Goal: Information Seeking & Learning: Compare options

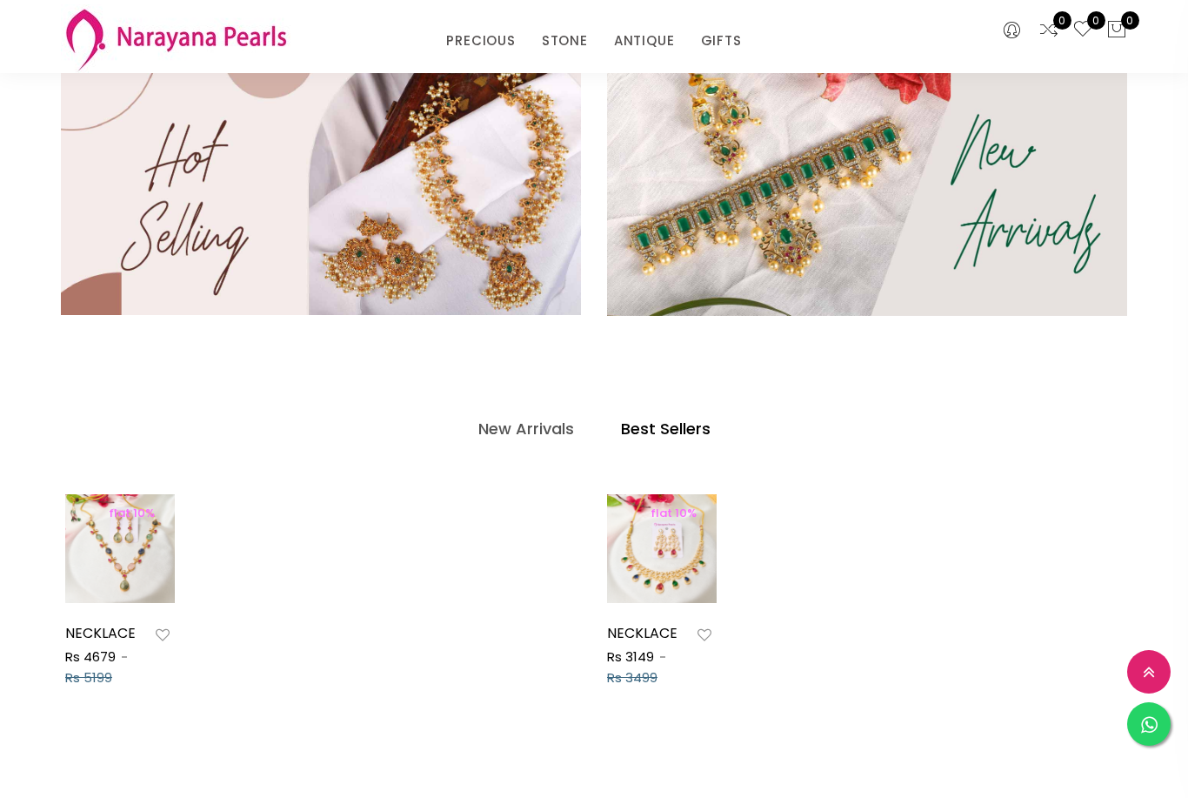
scroll to position [464, 0]
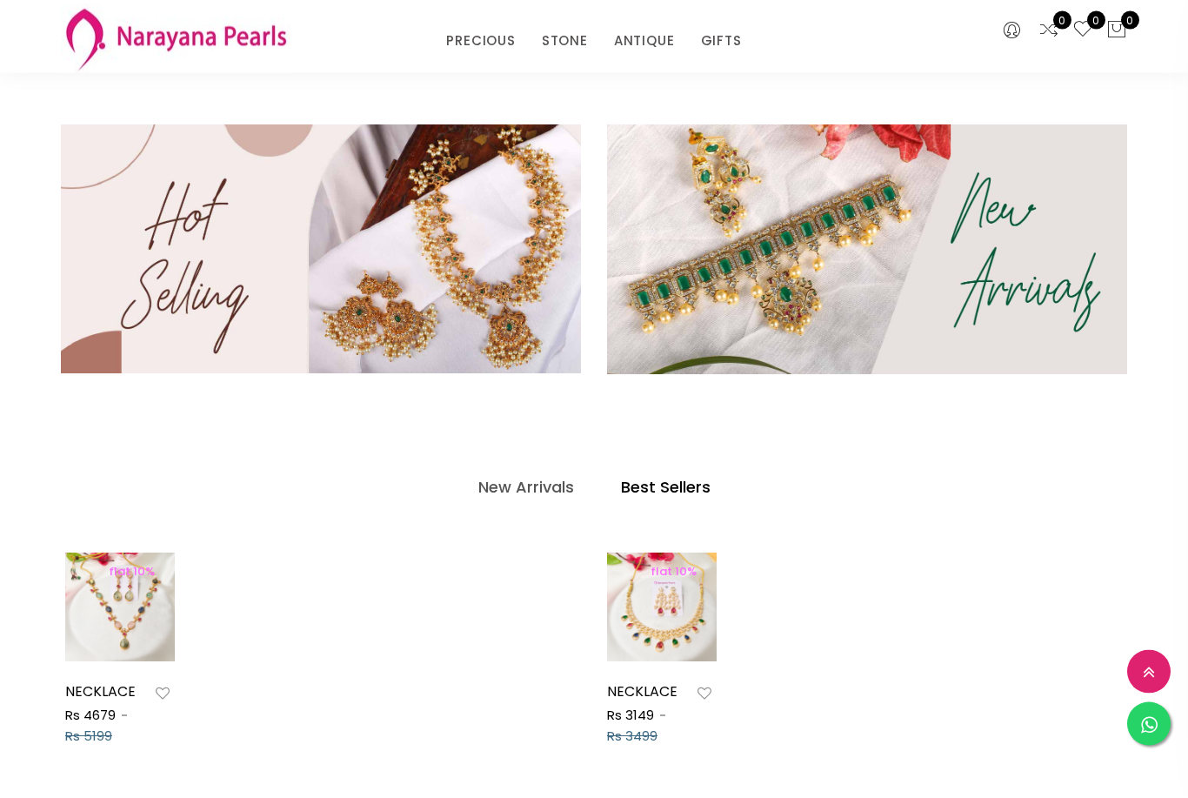
click at [542, 332] on img at bounding box center [321, 249] width 520 height 249
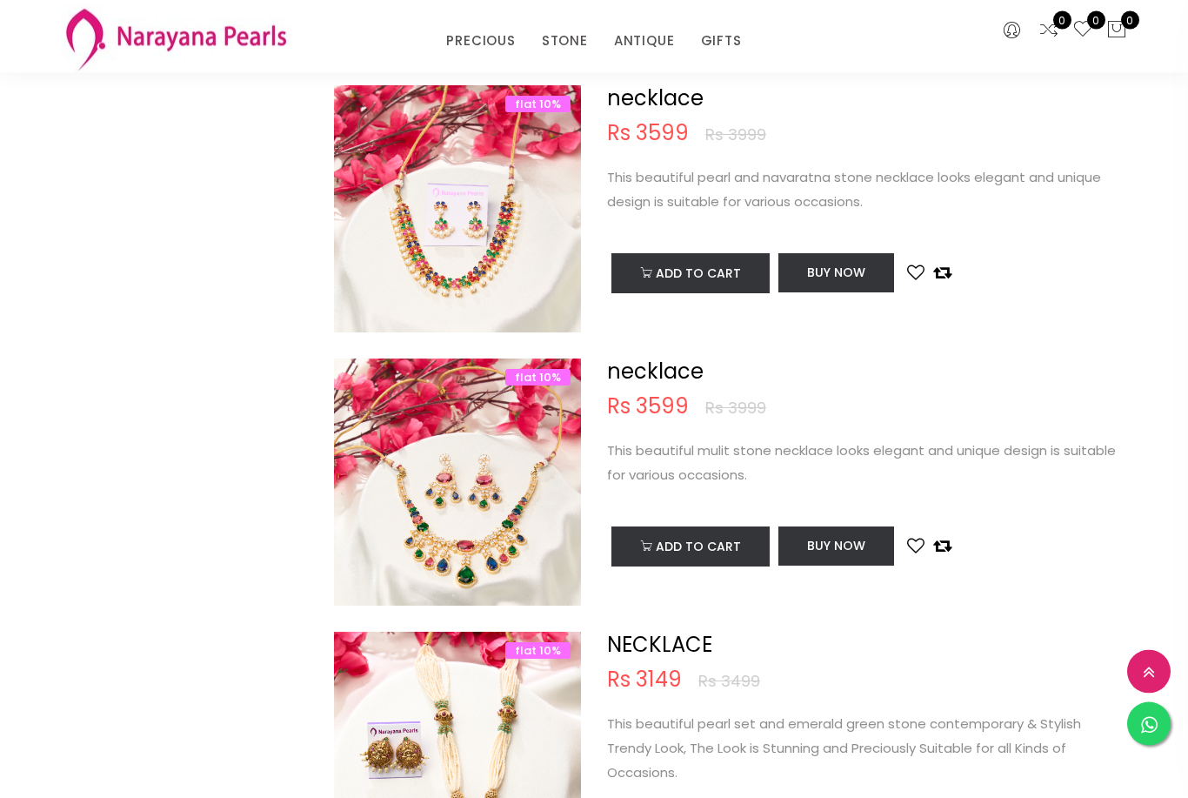
scroll to position [1254, 0]
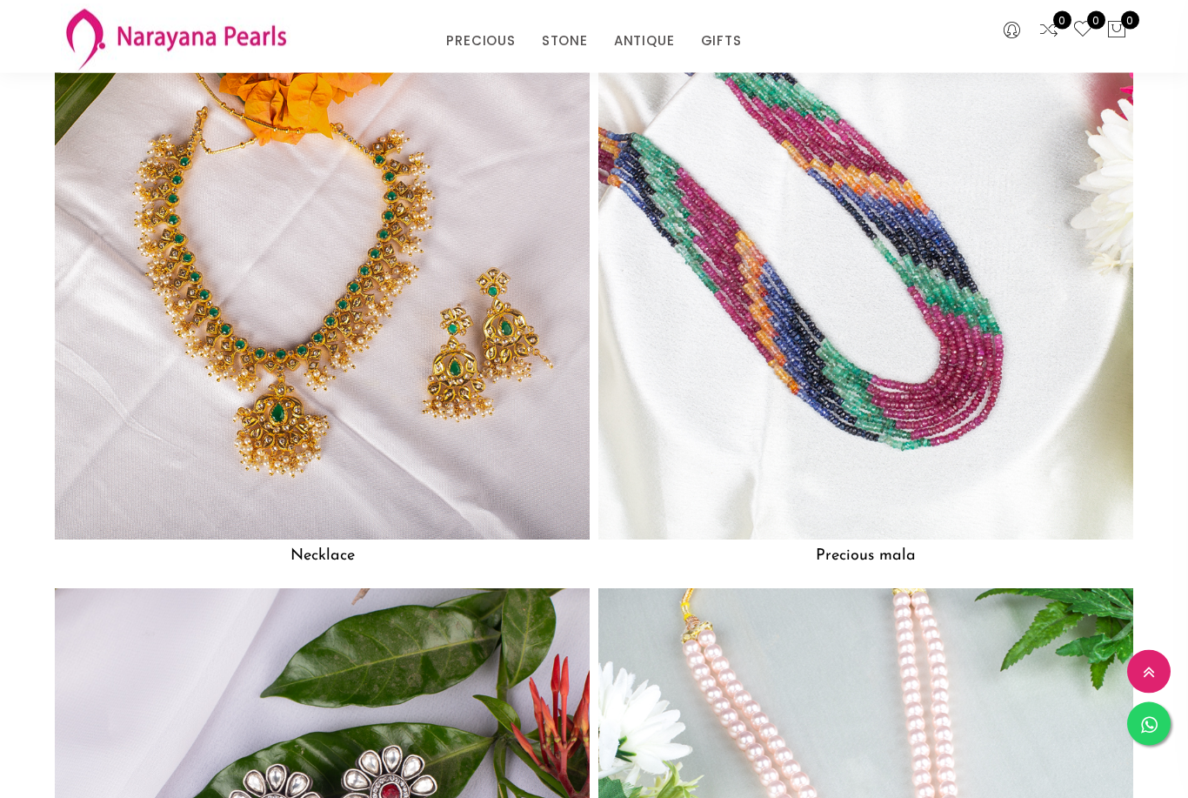
scroll to position [1366, 0]
click at [142, 168] on img at bounding box center [322, 271] width 535 height 535
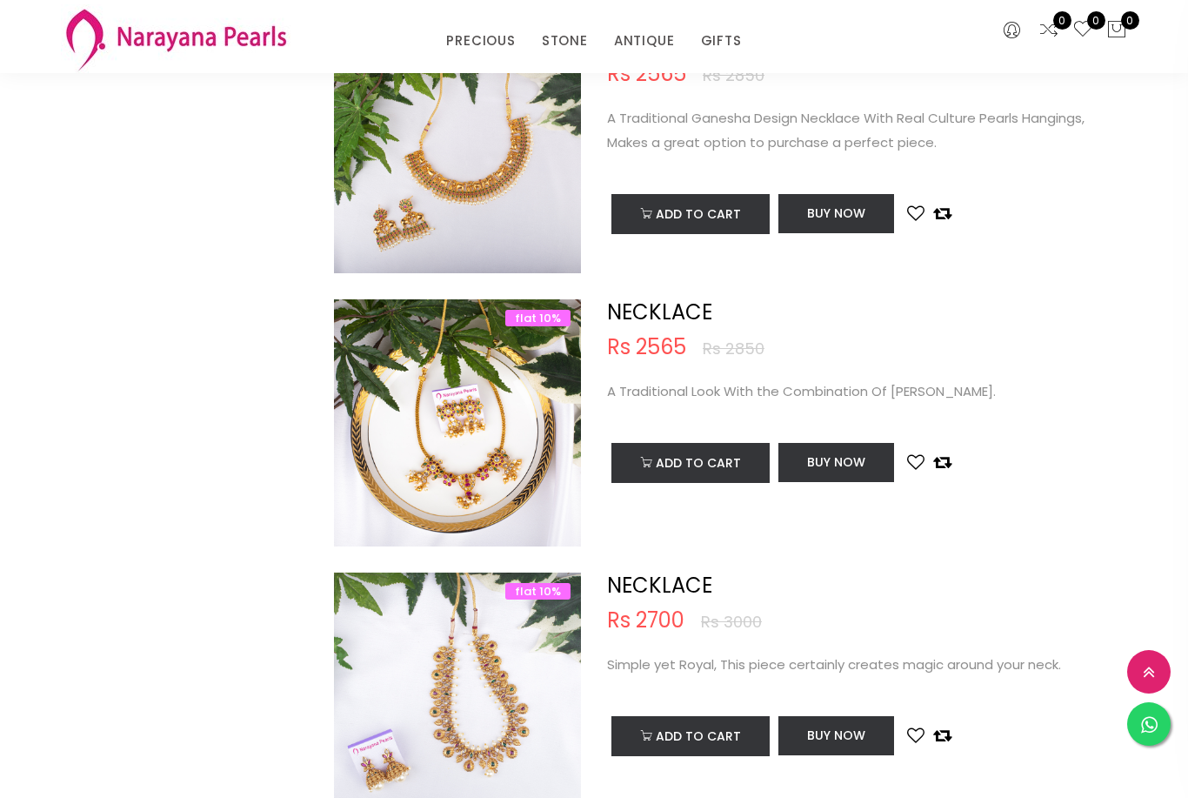
scroll to position [985, 0]
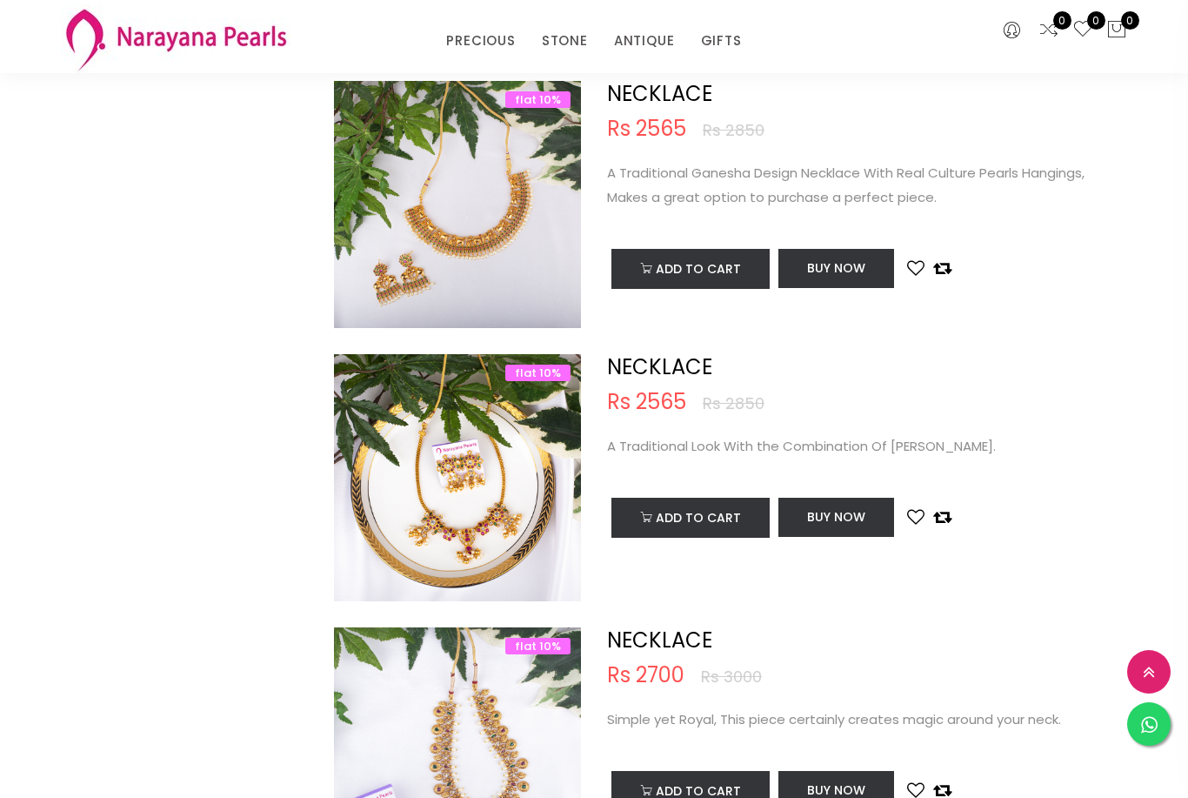
click at [497, 280] on img at bounding box center [457, 204] width 247 height 247
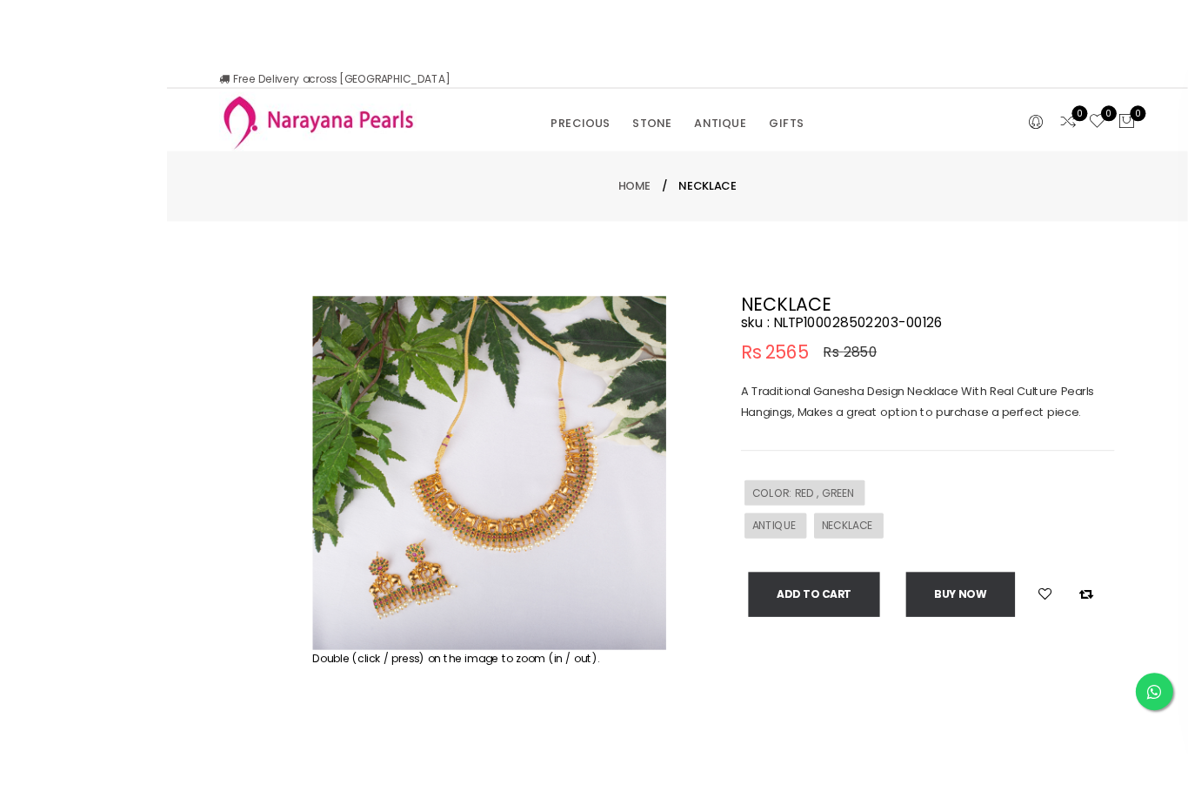
scroll to position [17, 0]
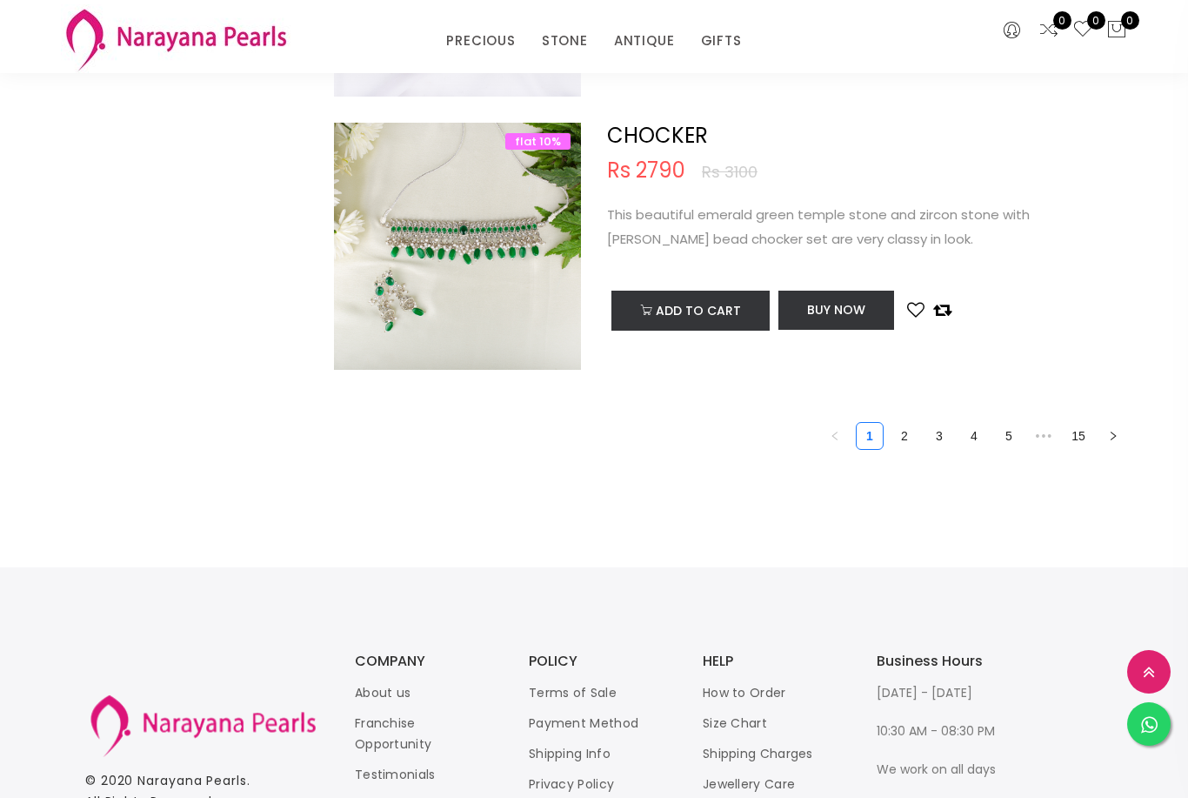
scroll to position [5666, 0]
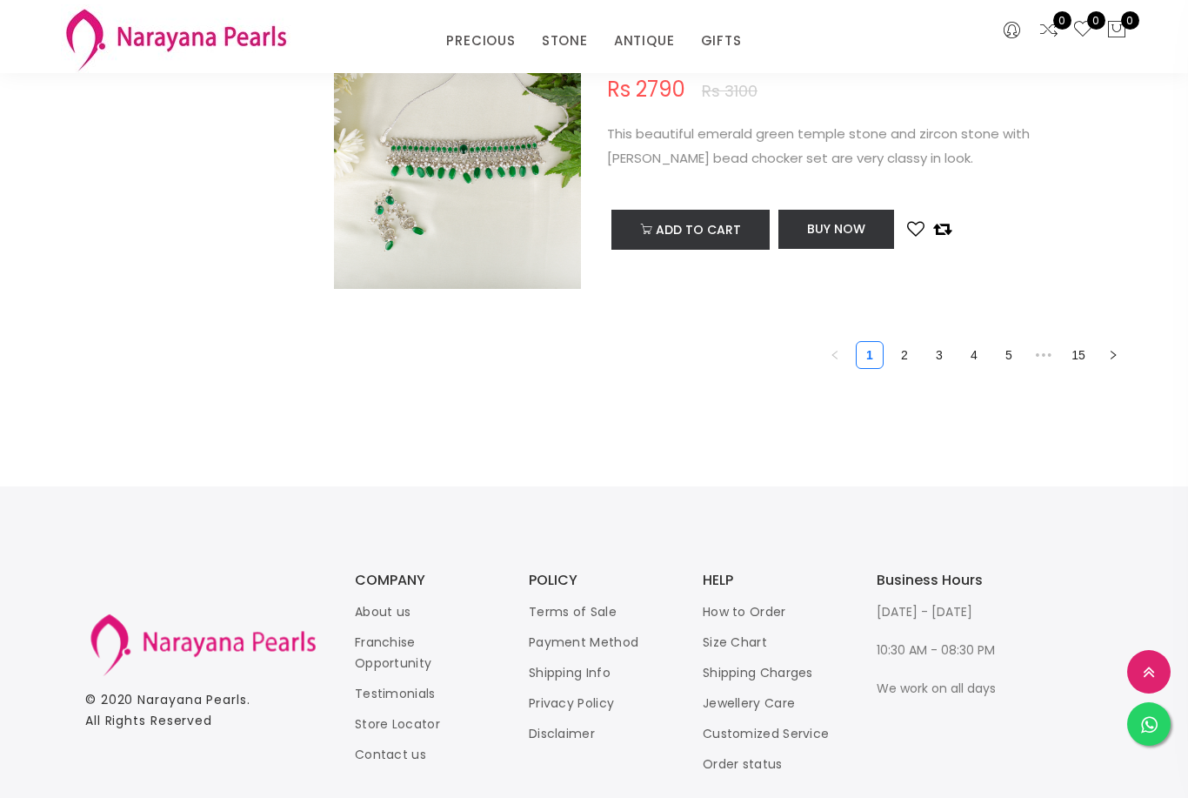
click at [1115, 355] on button "button" at bounding box center [1113, 355] width 28 height 28
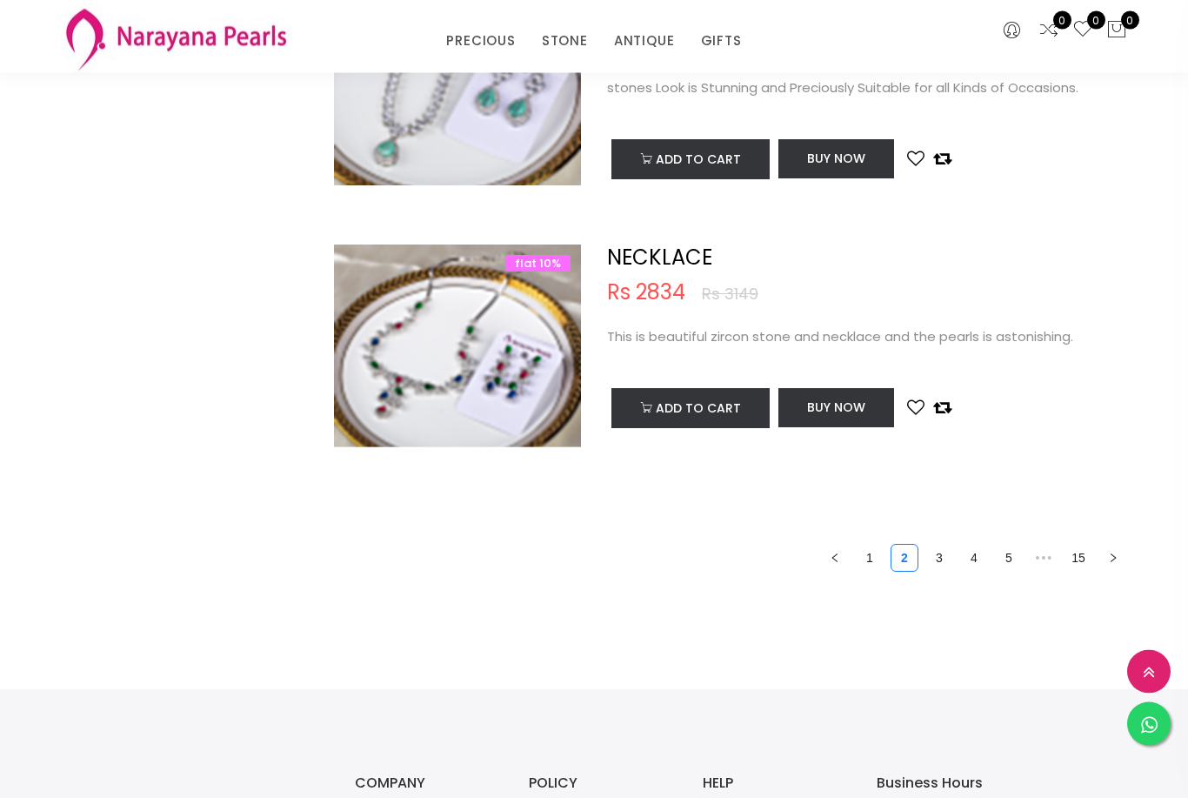
scroll to position [5464, 0]
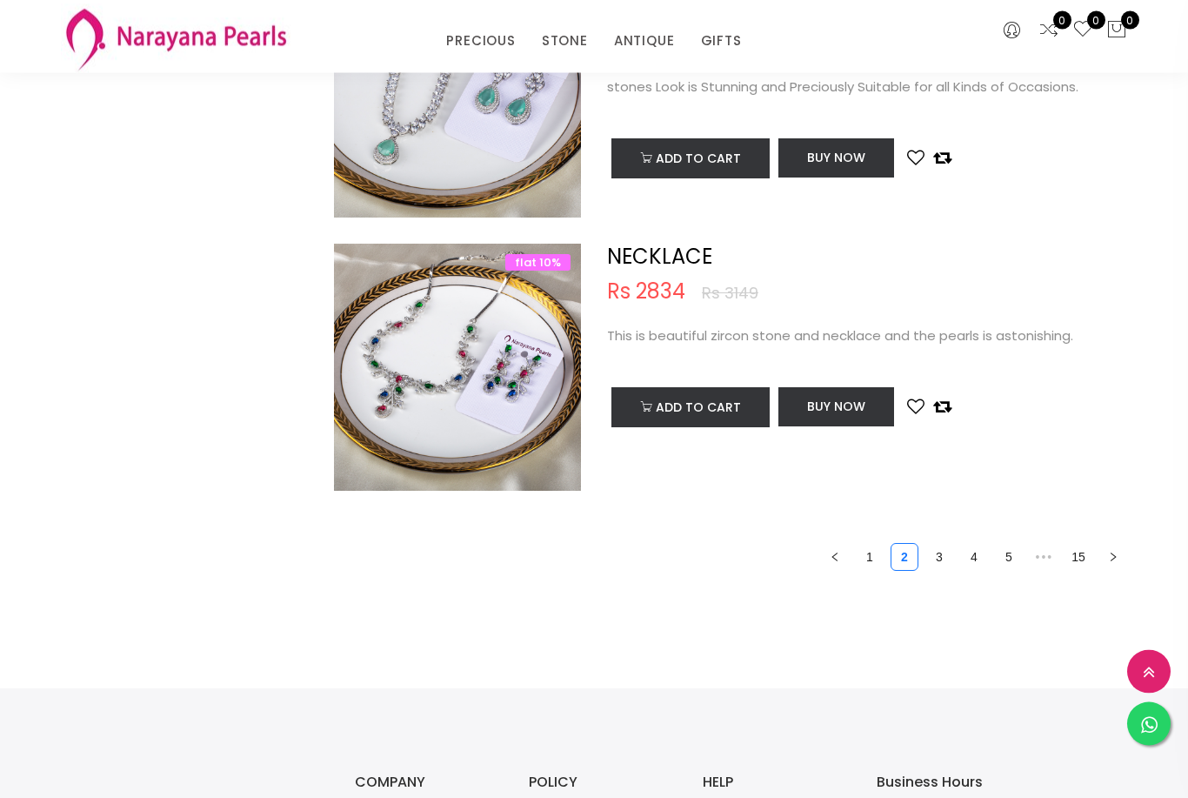
click at [1109, 555] on button "button" at bounding box center [1113, 558] width 28 height 28
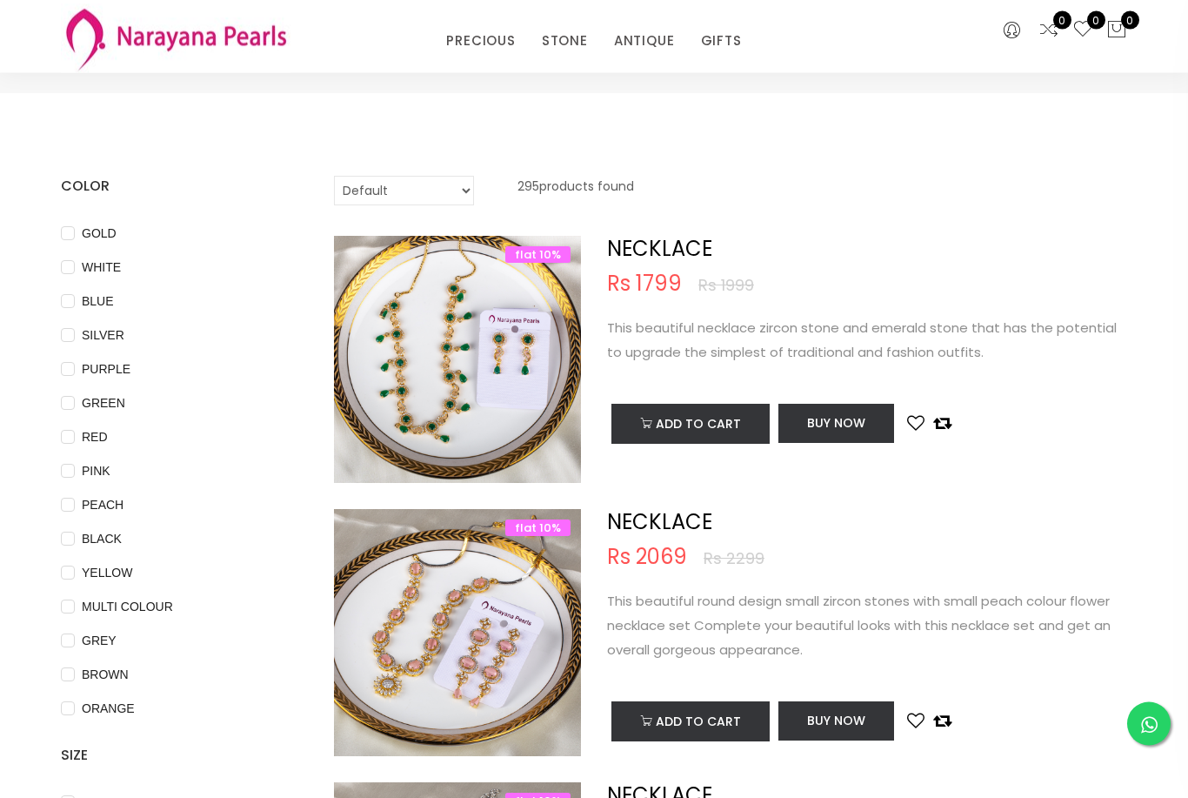
scroll to position [10, 0]
click at [475, 331] on img at bounding box center [457, 376] width 247 height 247
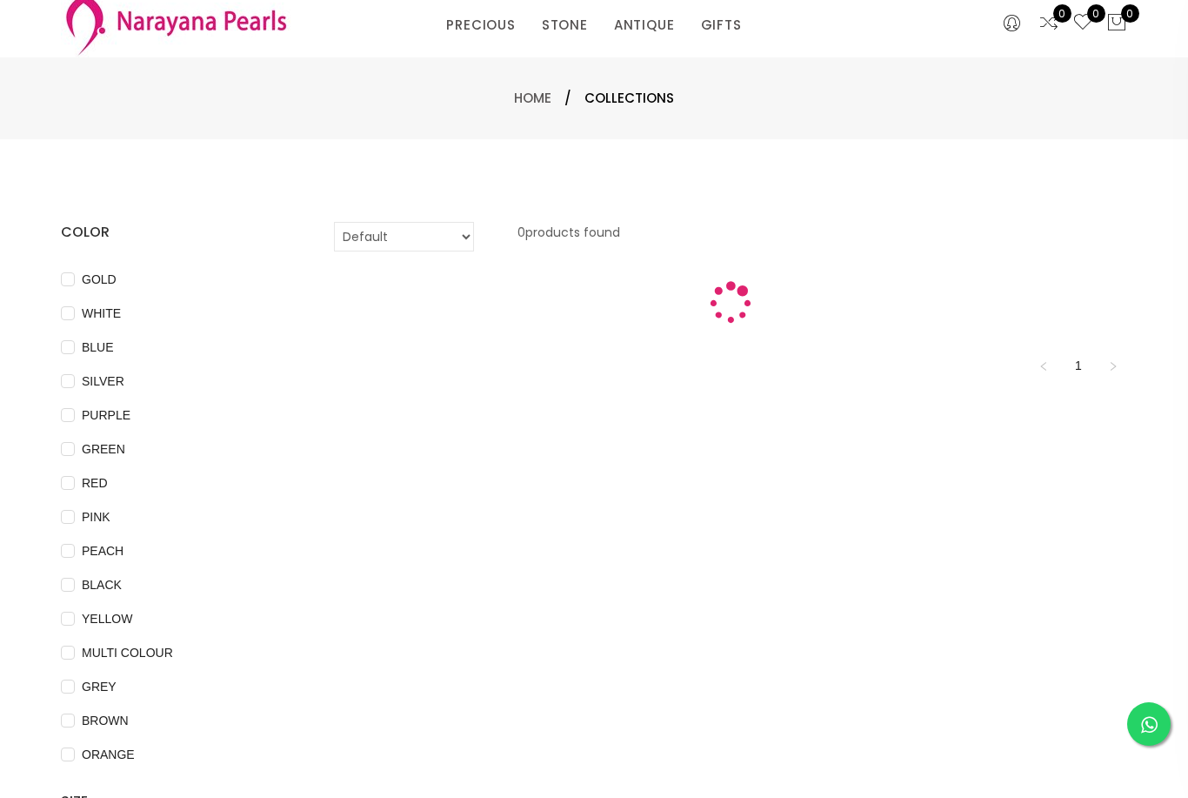
scroll to position [66, 0]
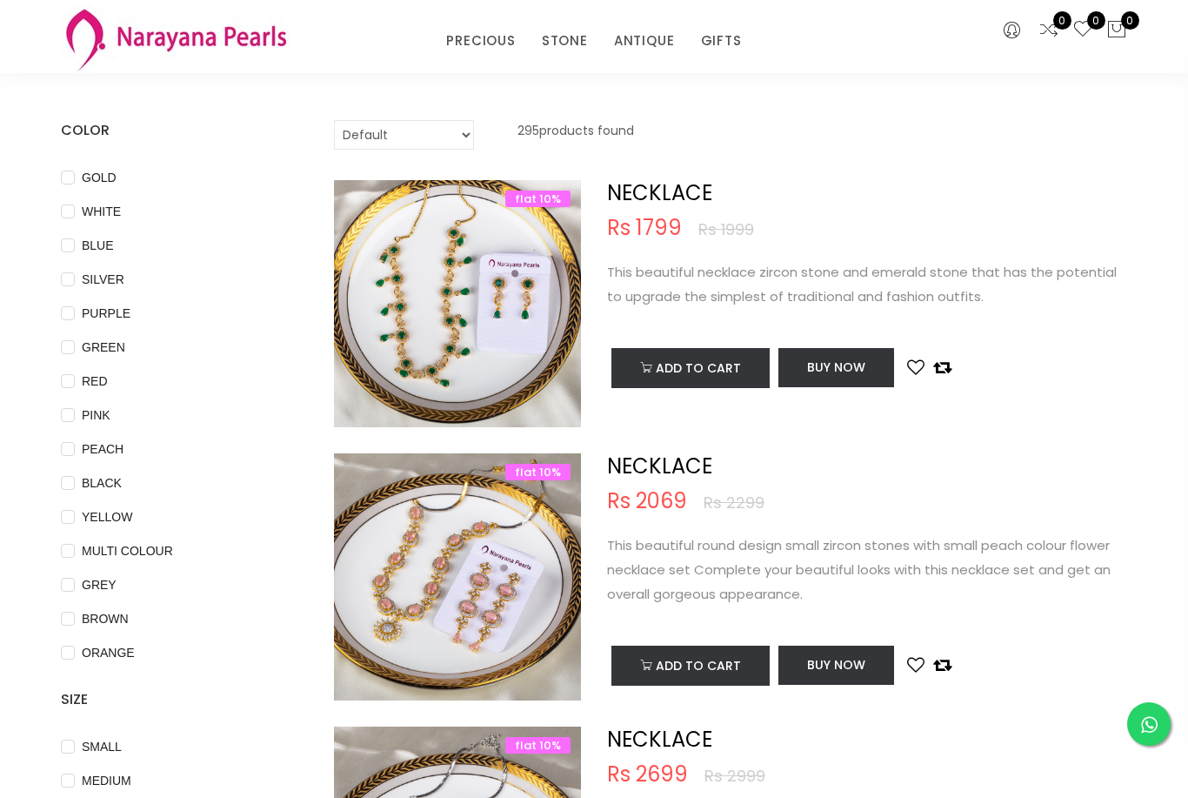
click at [433, 304] on img at bounding box center [457, 320] width 247 height 247
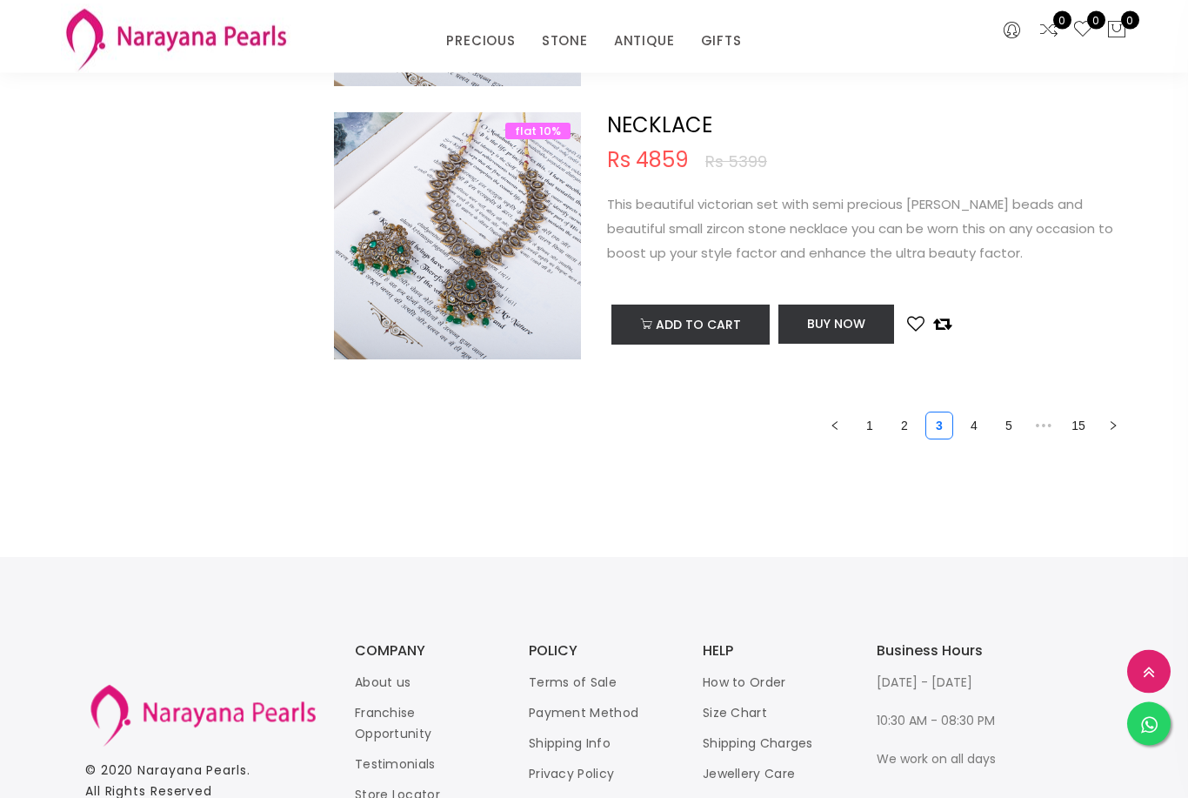
scroll to position [5597, 0]
click at [1112, 421] on icon "right" at bounding box center [1113, 424] width 10 height 10
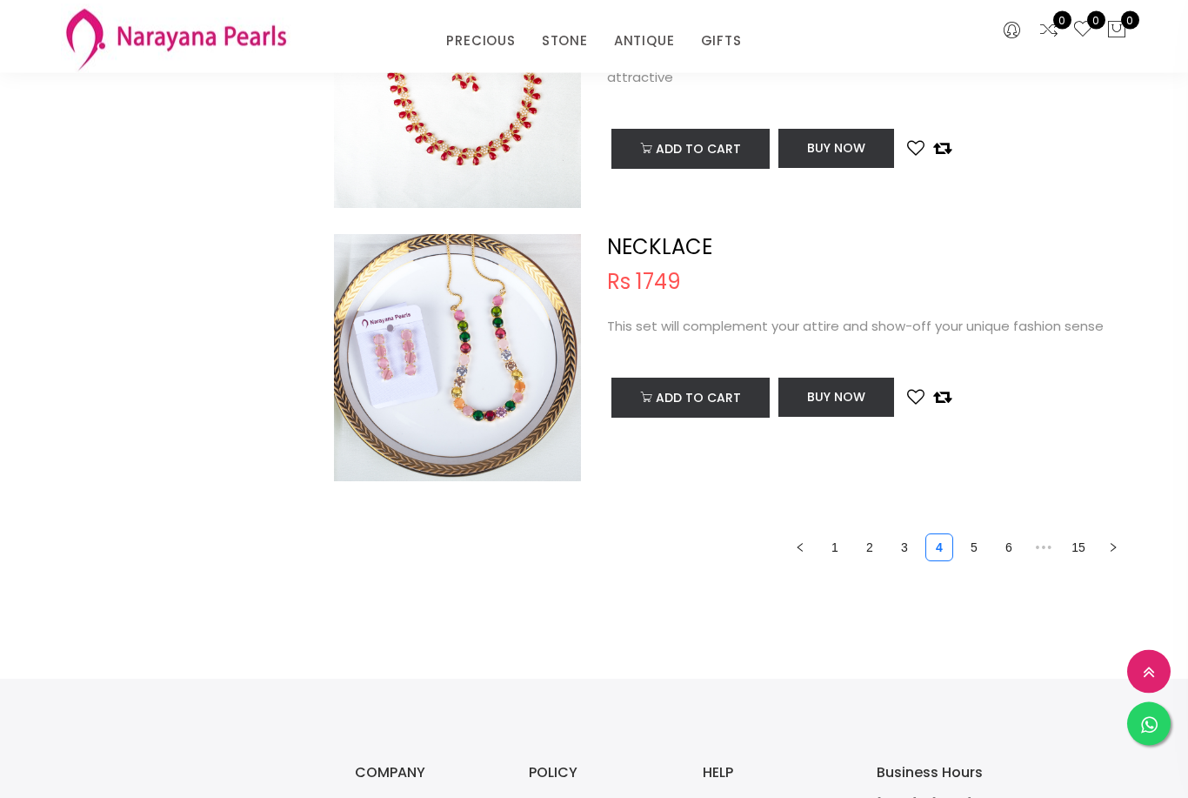
scroll to position [5474, 0]
click at [1111, 542] on icon "right" at bounding box center [1113, 547] width 10 height 10
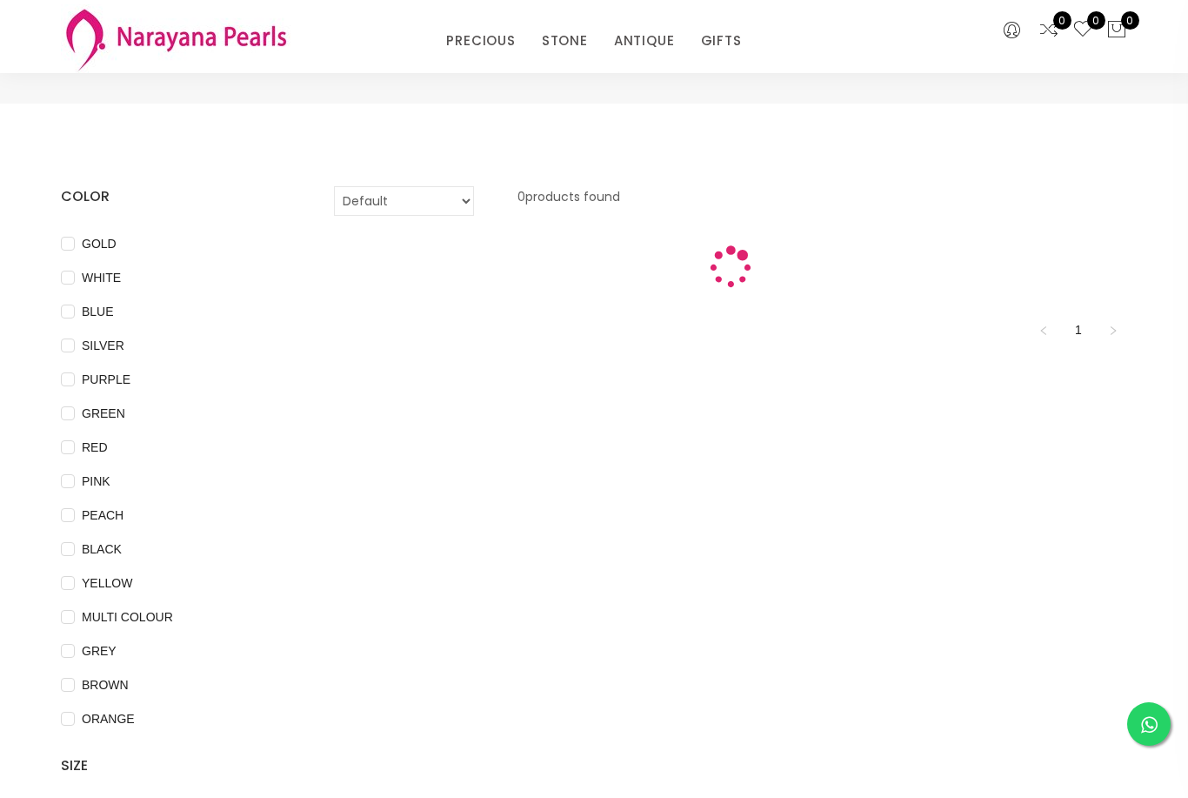
scroll to position [56, 0]
